Goal: Transaction & Acquisition: Purchase product/service

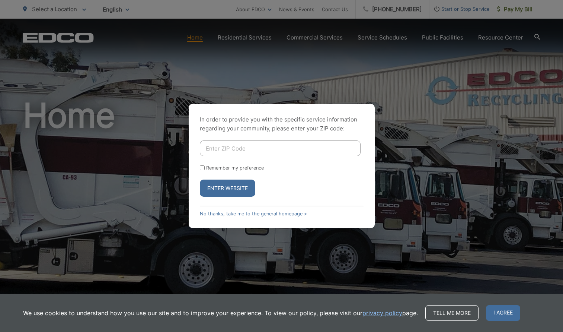
click at [254, 147] on input "Enter ZIP Code" at bounding box center [280, 148] width 161 height 16
type input "92025"
click at [203, 167] on input "Remember my preference" at bounding box center [202, 167] width 5 height 5
checkbox input "true"
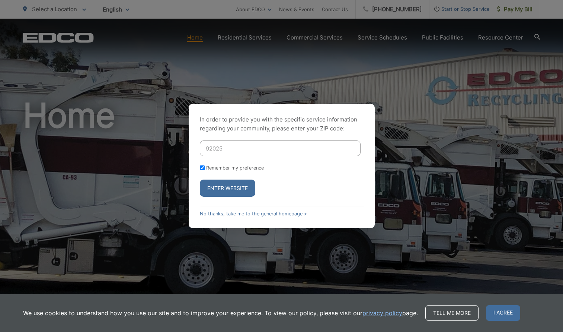
click at [223, 188] on button "Enter Website" at bounding box center [227, 187] width 55 height 17
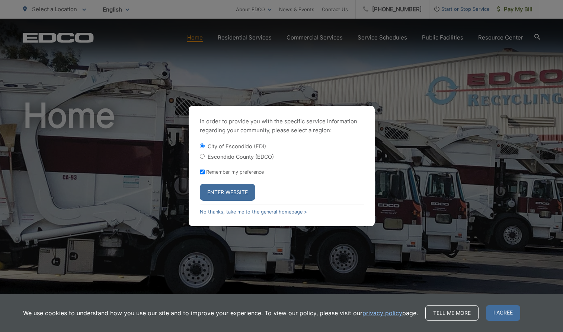
click at [202, 156] on input "Escondido County (EDCO)" at bounding box center [202, 156] width 5 height 5
radio input "true"
click at [220, 191] on button "Enter Website" at bounding box center [227, 192] width 55 height 17
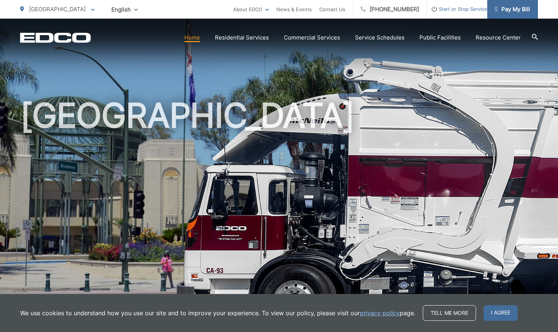
click at [512, 9] on span "Pay My Bill" at bounding box center [512, 9] width 35 height 9
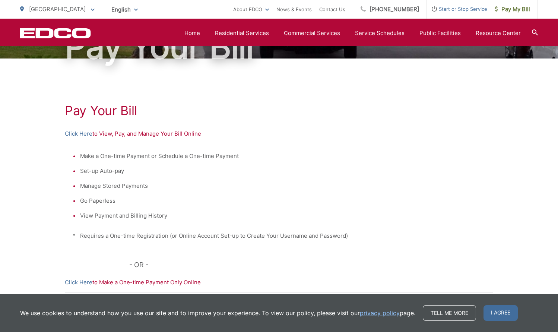
scroll to position [92, 0]
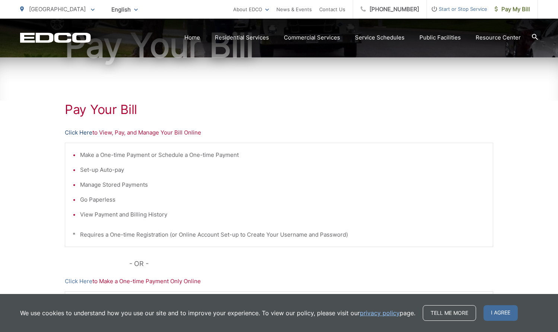
click at [76, 132] on link "Click Here" at bounding box center [79, 132] width 28 height 9
